Goal: Check status: Check status

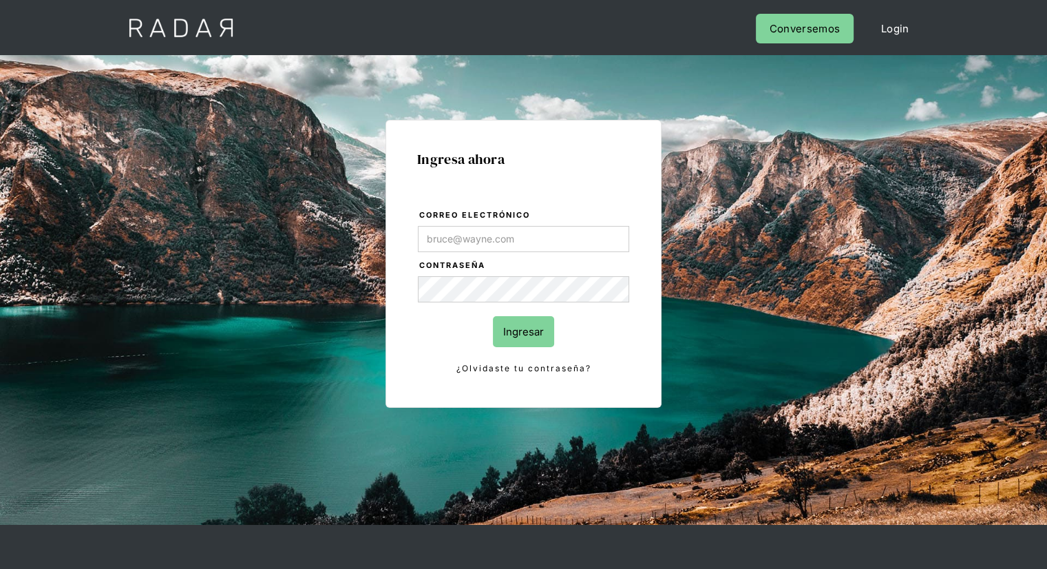
click at [488, 221] on label "Correo electrónico" at bounding box center [524, 216] width 210 height 14
click at [488, 226] on input "Correo electrónico" at bounding box center [523, 239] width 211 height 26
click at [496, 240] on input "Correo electrónico" at bounding box center [523, 239] width 211 height 26
type input "[EMAIL_ADDRESS][PERSON_NAME][DOMAIN_NAME]"
click at [522, 337] on input "Ingresar" at bounding box center [523, 331] width 61 height 31
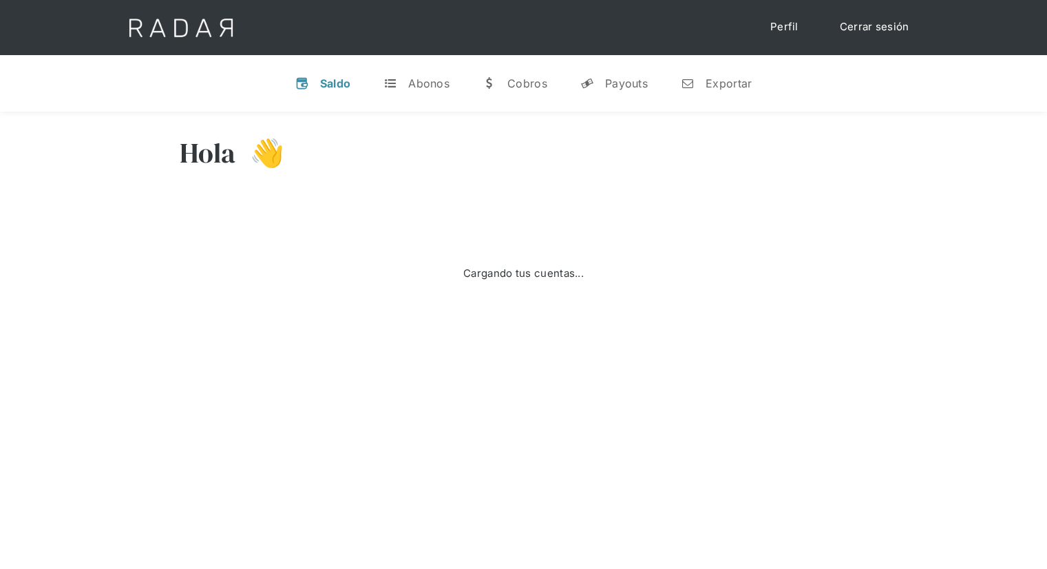
click at [332, 86] on div "Saldo" at bounding box center [335, 83] width 31 height 14
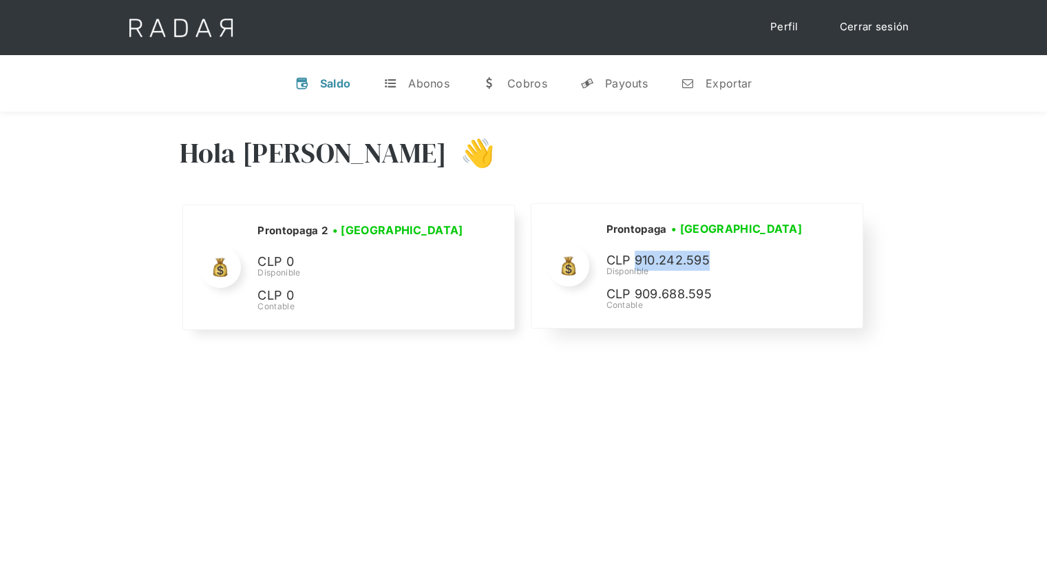
drag, startPoint x: 635, startPoint y: 260, endPoint x: 710, endPoint y: 257, distance: 74.4
click at [0, 0] on p "CLP 910.242.595" at bounding box center [0, 0] width 0 height 0
drag, startPoint x: 631, startPoint y: 259, endPoint x: 713, endPoint y: 258, distance: 82.6
click at [0, 0] on p "CLP 910.242.595" at bounding box center [0, 0] width 0 height 0
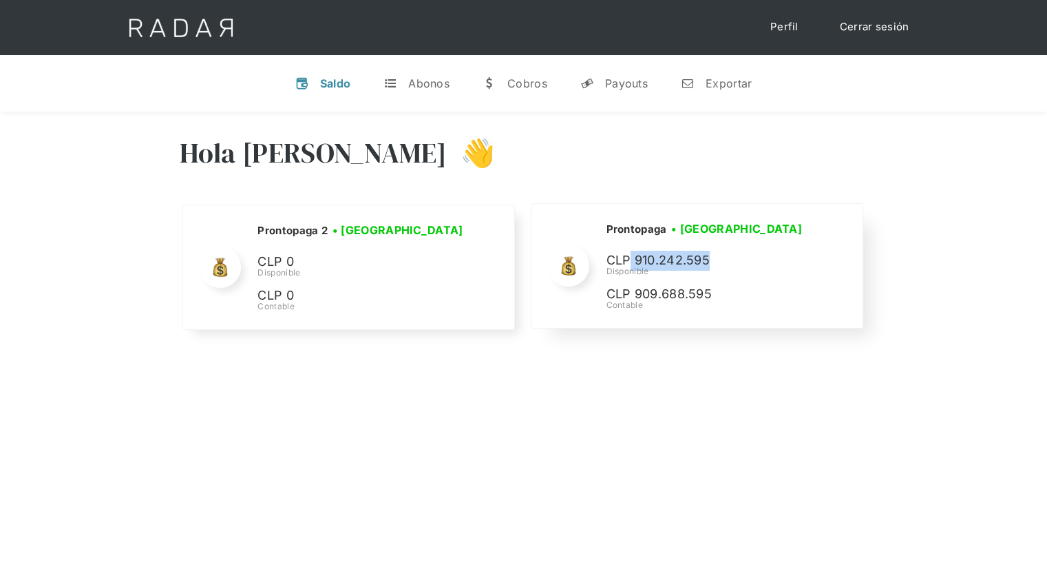
click at [0, 0] on p "CLP 910.242.595" at bounding box center [0, 0] width 0 height 0
drag, startPoint x: 634, startPoint y: 260, endPoint x: 710, endPoint y: 260, distance: 75.7
click at [0, 0] on p "CLP 910.242.595" at bounding box center [0, 0] width 0 height 0
